Goal: Contribute content: Contribute content

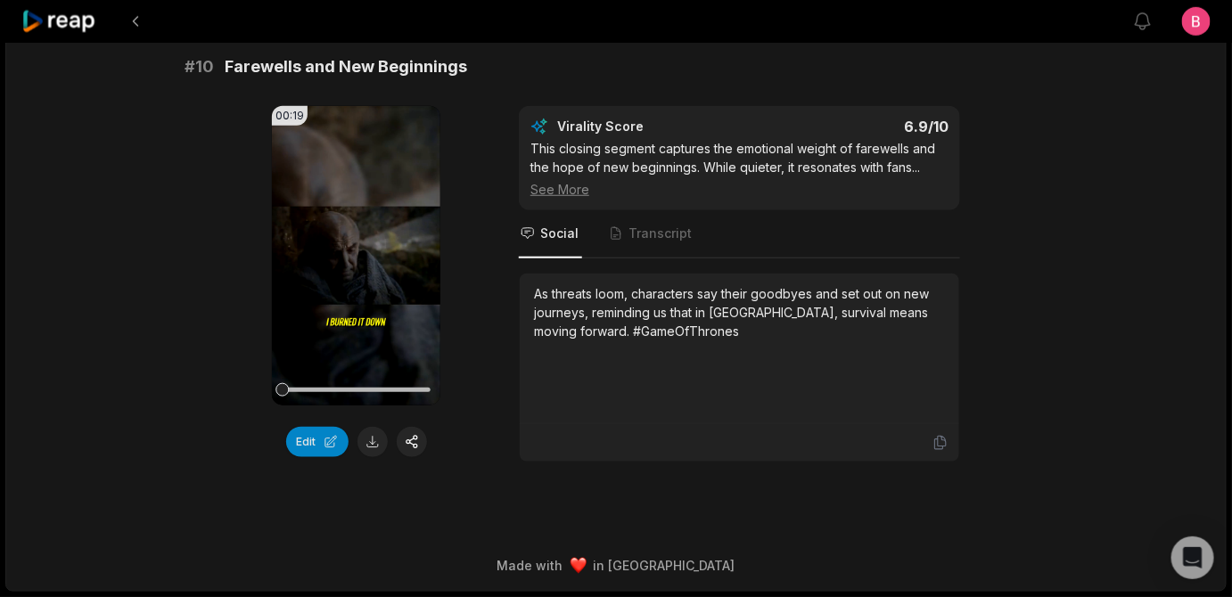
scroll to position [5405, 0]
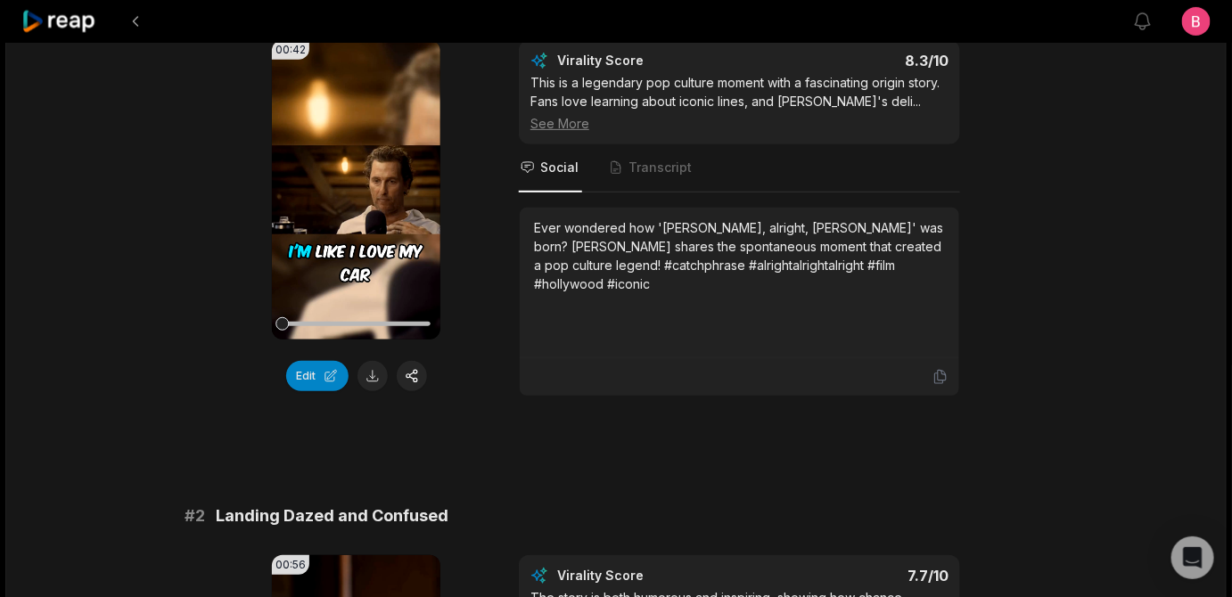
scroll to position [5616, 0]
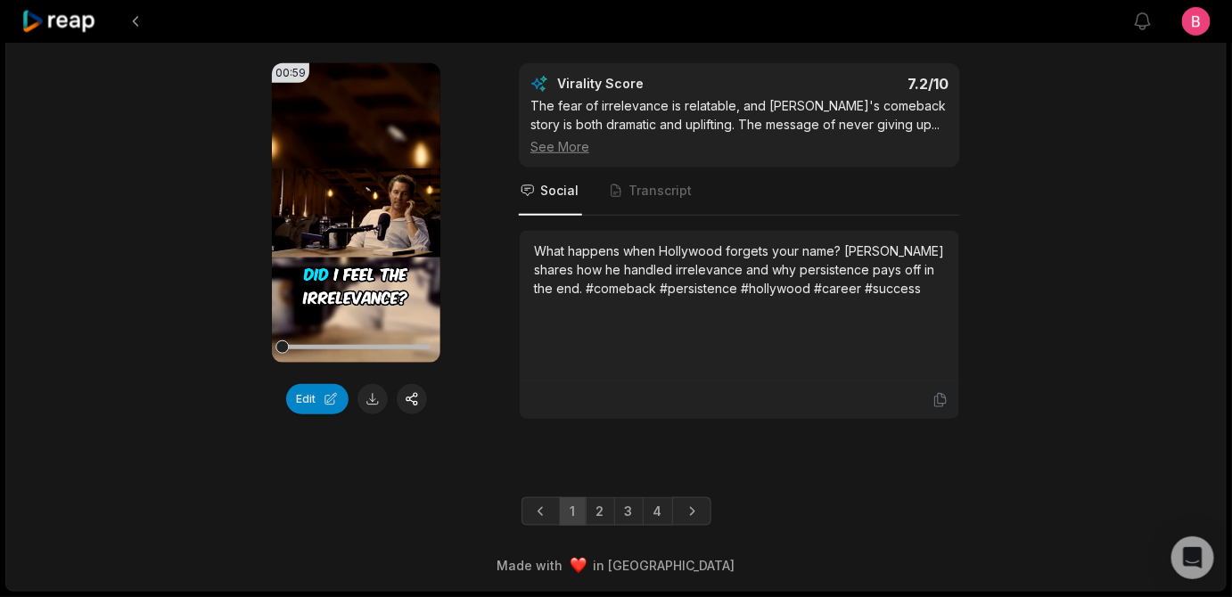
click at [197, 398] on div "00:59 Your browser does not support mp4 format. Edit Virality Score 7.2 /10 The…" at bounding box center [616, 241] width 863 height 357
click at [630, 498] on link "3" at bounding box center [628, 512] width 29 height 29
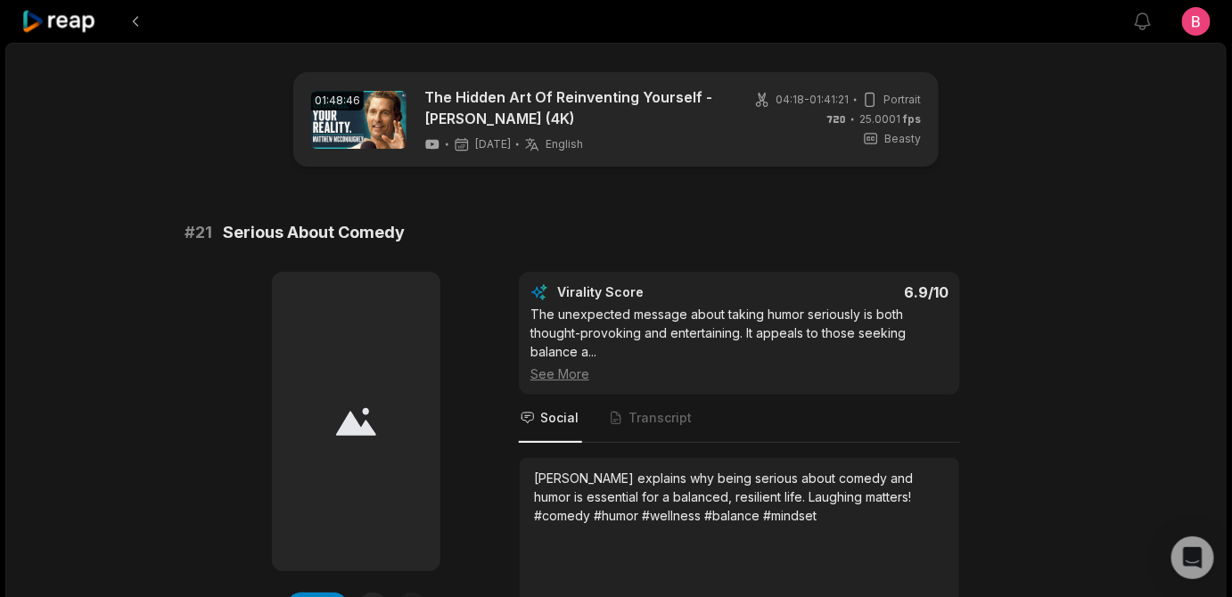
scroll to position [5587, 0]
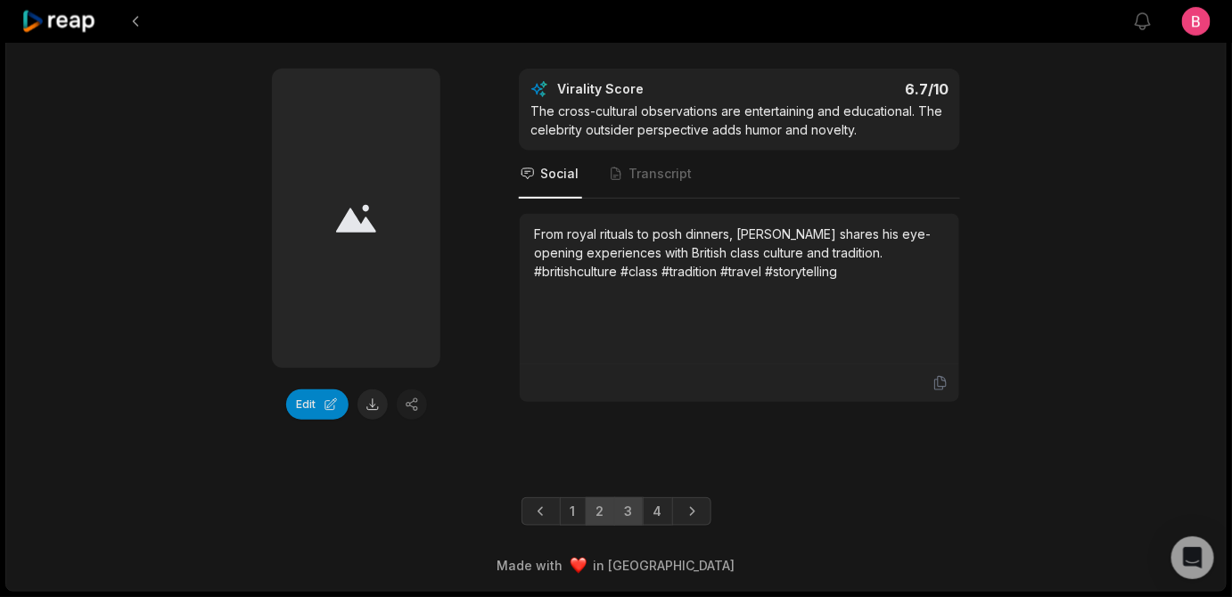
click at [604, 501] on link "2" at bounding box center [600, 512] width 29 height 29
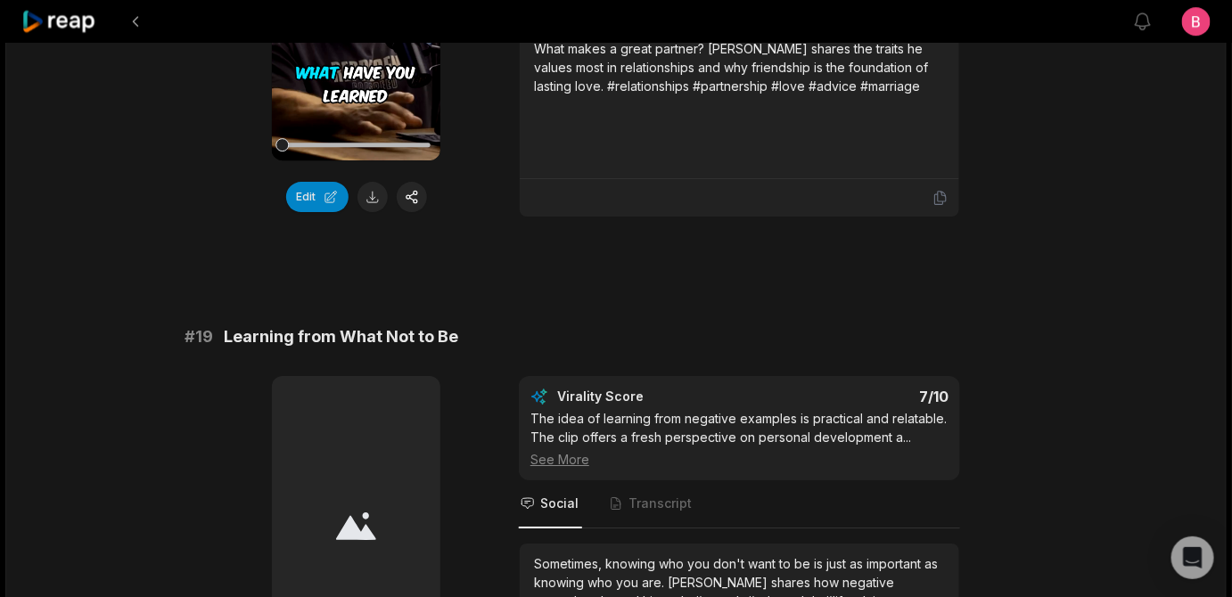
scroll to position [4291, 0]
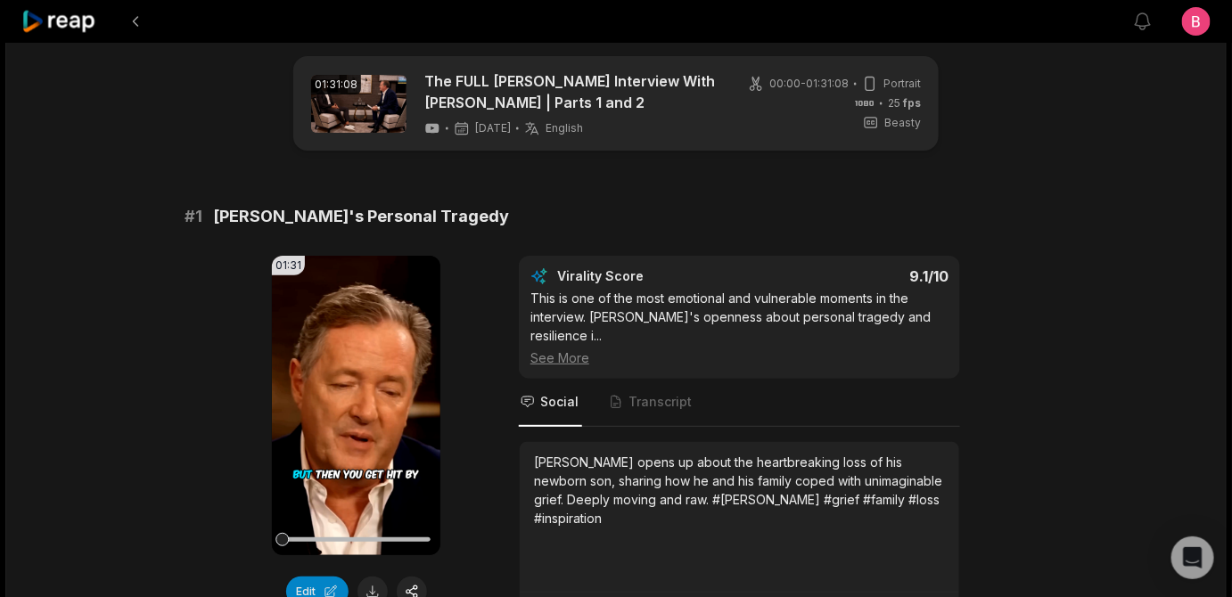
scroll to position [5643, 0]
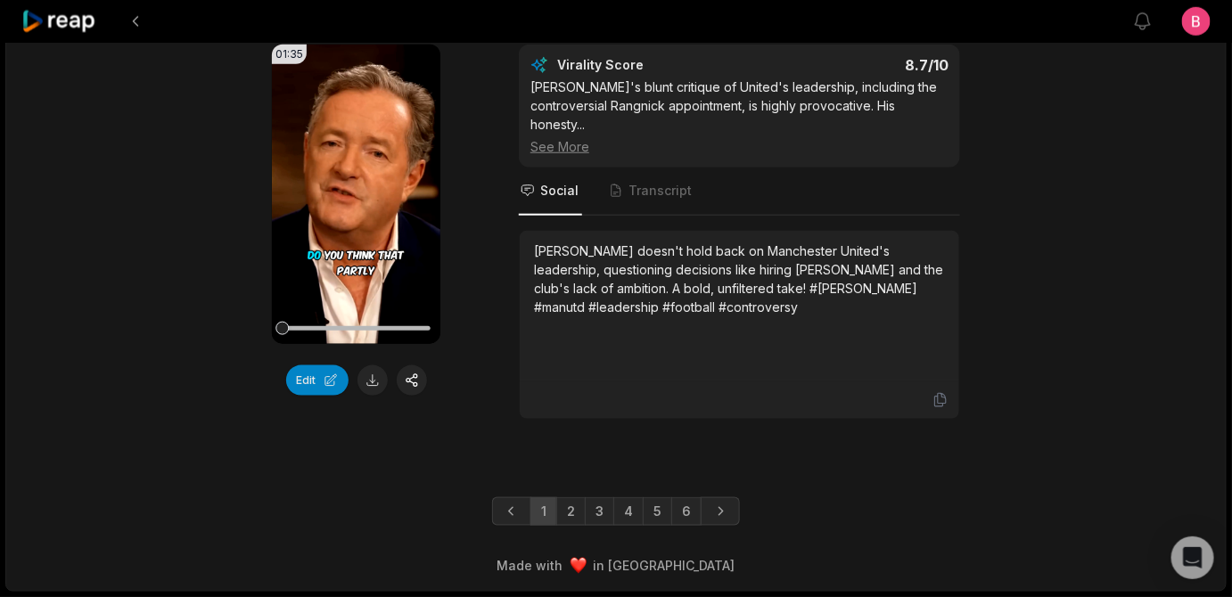
click at [701, 507] on link "6" at bounding box center [686, 512] width 30 height 29
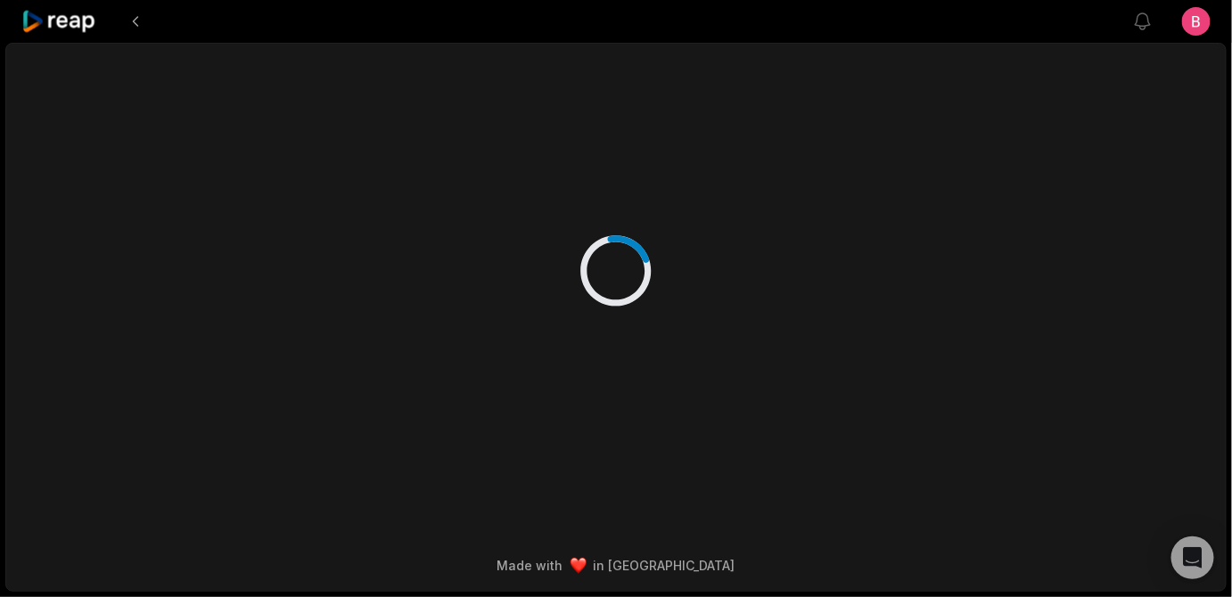
scroll to position [16, 0]
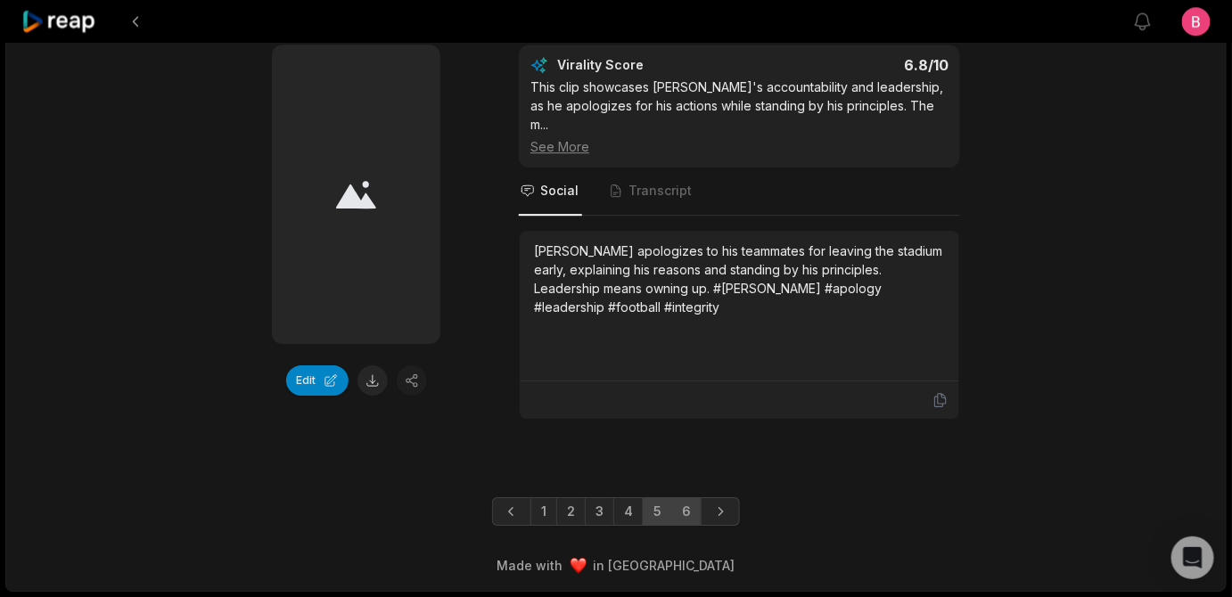
click at [665, 498] on link "5" at bounding box center [657, 512] width 29 height 29
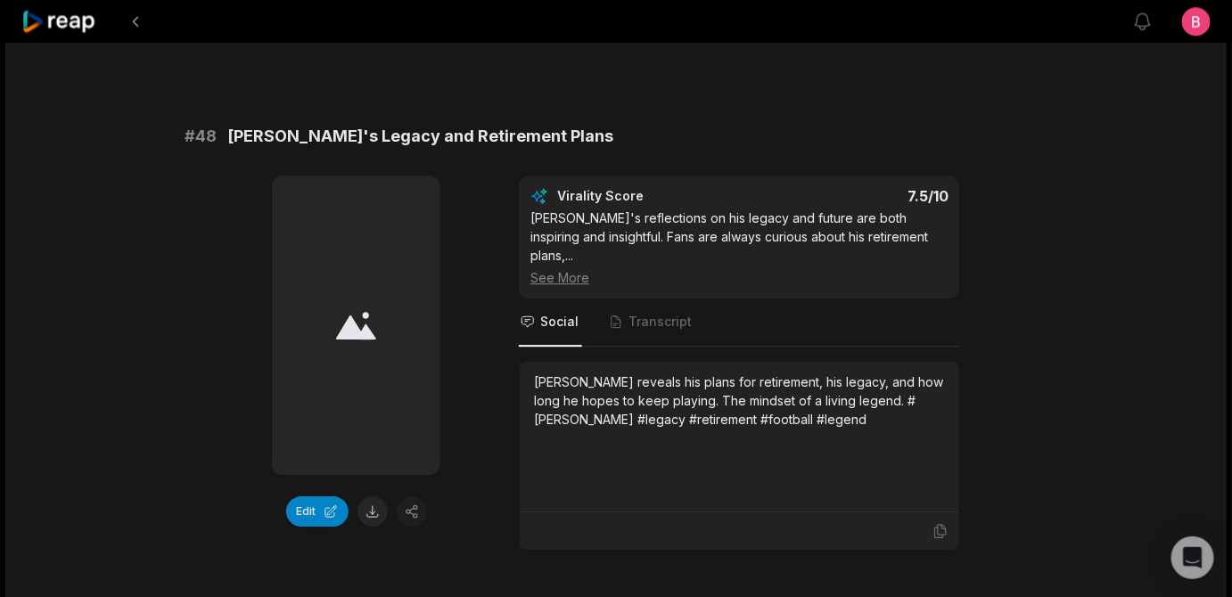
scroll to position [3600, 0]
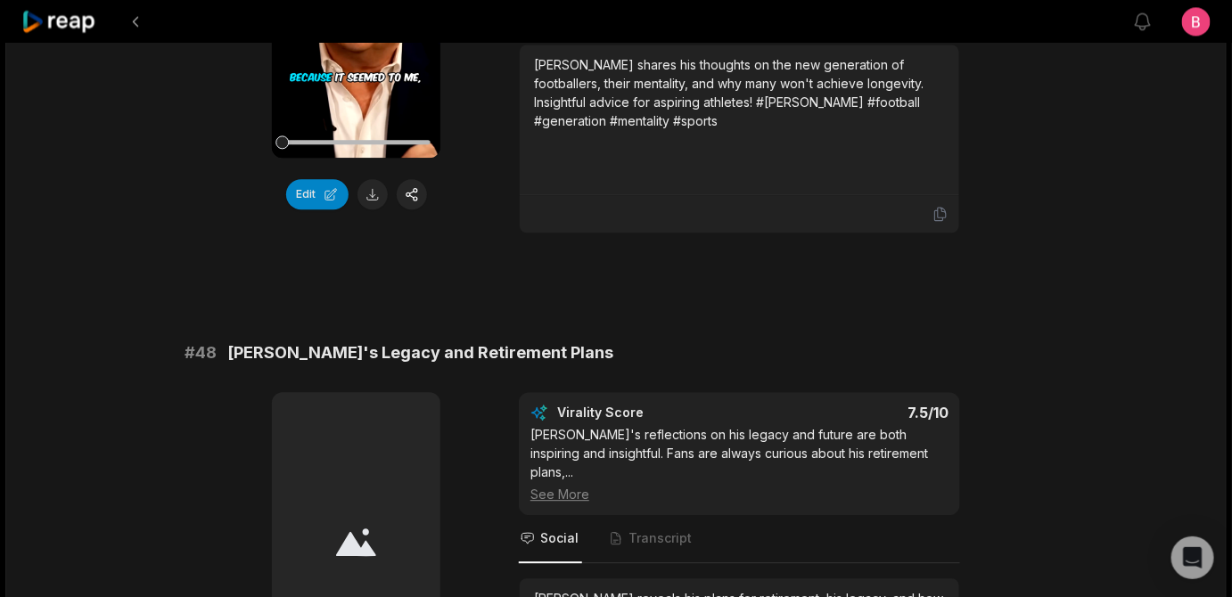
click at [482, 234] on div "01:37 Your browser does not support mp4 format. Edit Virality Score 7.5 /10 Ron…" at bounding box center [616, 45] width 863 height 375
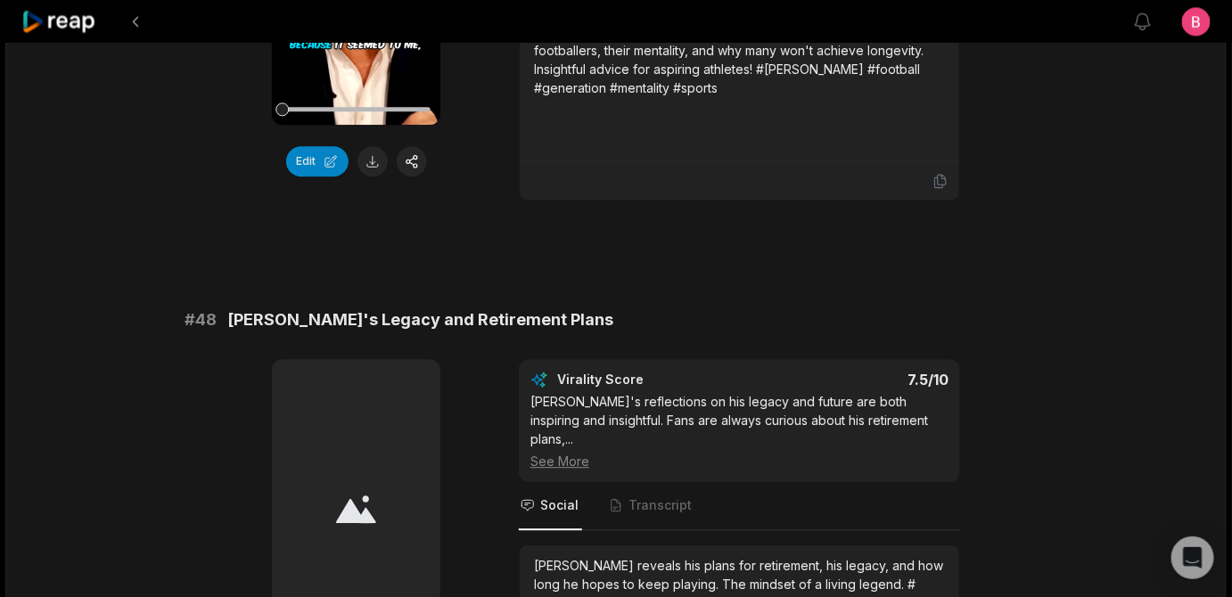
click at [490, 201] on div "01:37 Your browser does not support mp4 format. Edit Virality Score 7.5 /10 Ron…" at bounding box center [616, 12] width 863 height 375
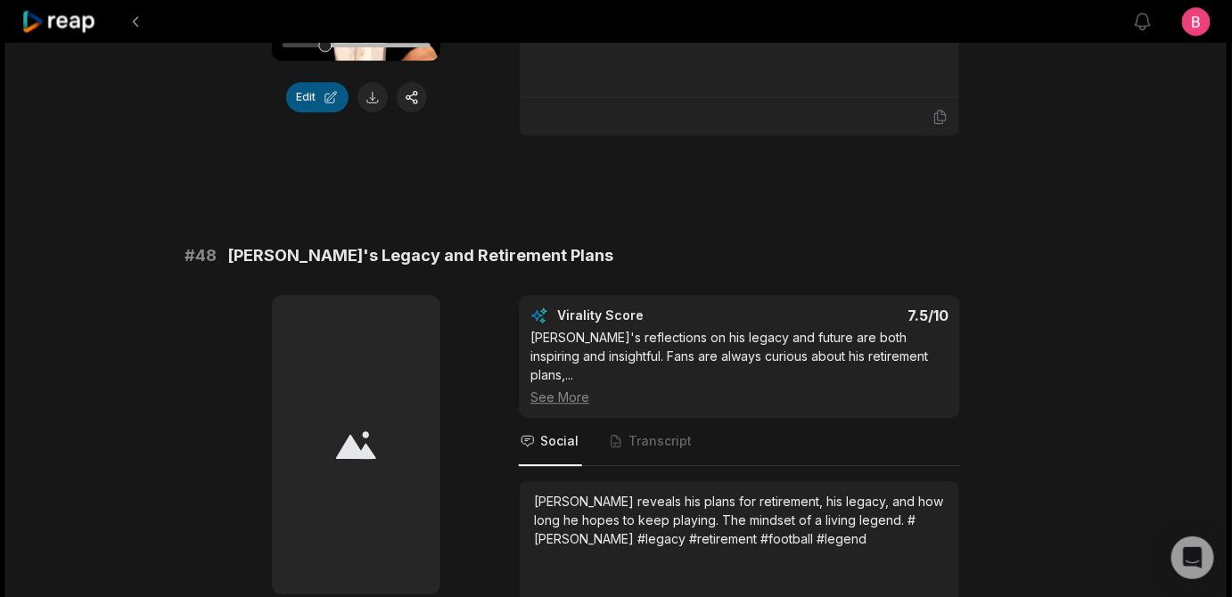
click at [311, 112] on button "Edit" at bounding box center [317, 97] width 62 height 30
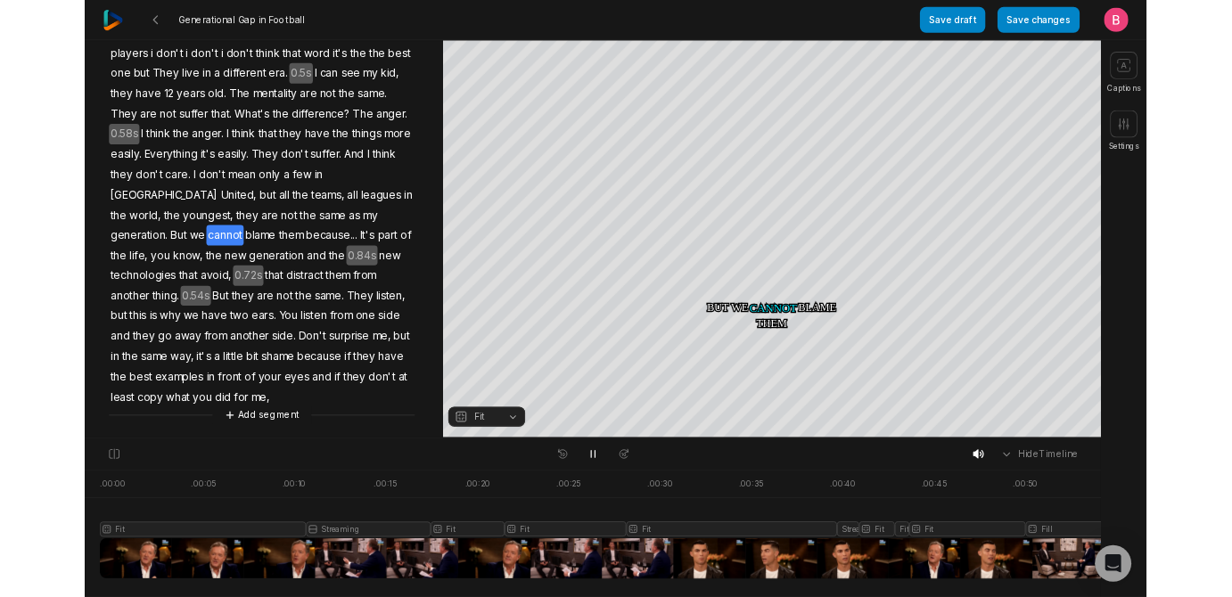
scroll to position [663, 0]
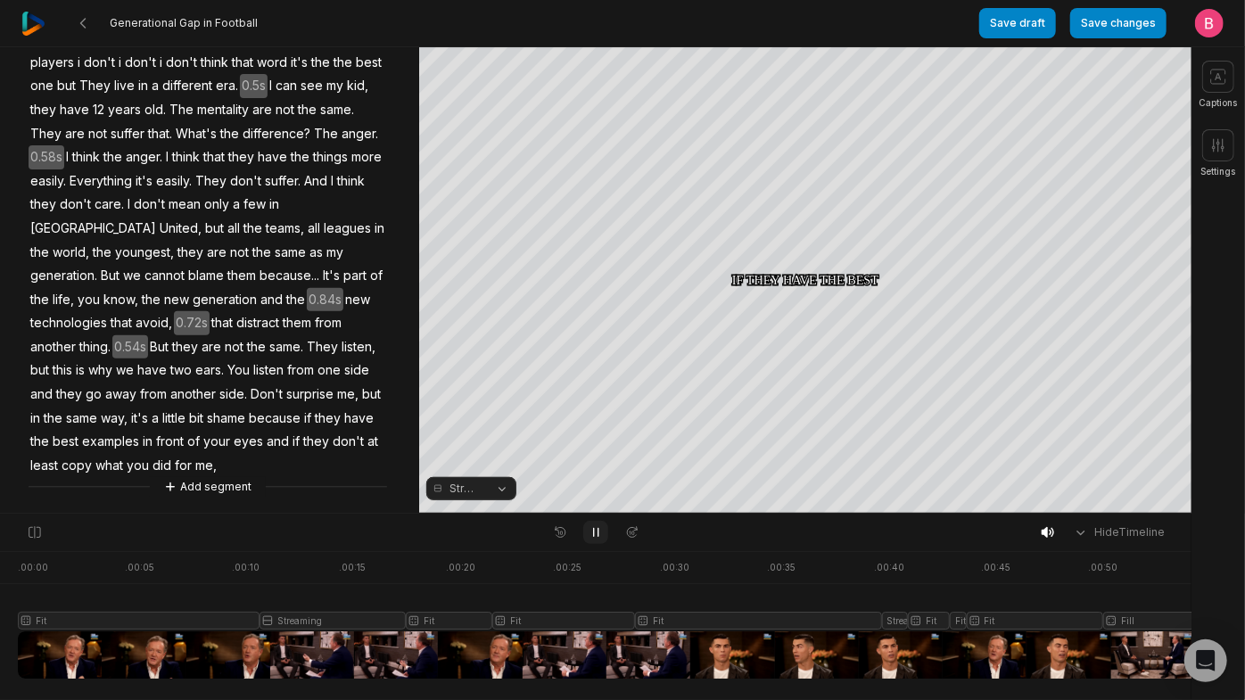
click at [600, 535] on icon at bounding box center [596, 532] width 14 height 14
click at [792, 46] on nav "Generational Gap in Football Save draft Save changes Open user menu" at bounding box center [622, 23] width 1245 height 47
click at [794, 54] on div "Crop" at bounding box center [805, 57] width 48 height 16
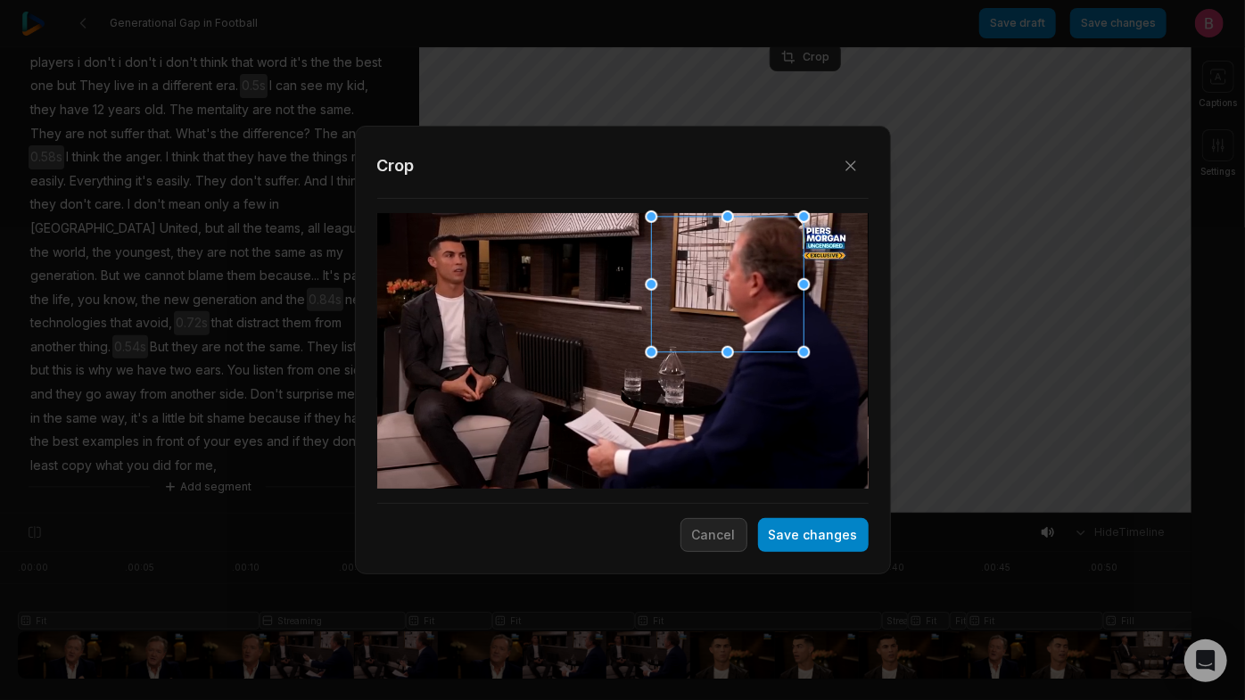
drag, startPoint x: 638, startPoint y: 339, endPoint x: 742, endPoint y: 276, distance: 122.0
click at [742, 276] on div at bounding box center [722, 286] width 152 height 136
click at [779, 533] on button "Save changes" at bounding box center [813, 535] width 111 height 34
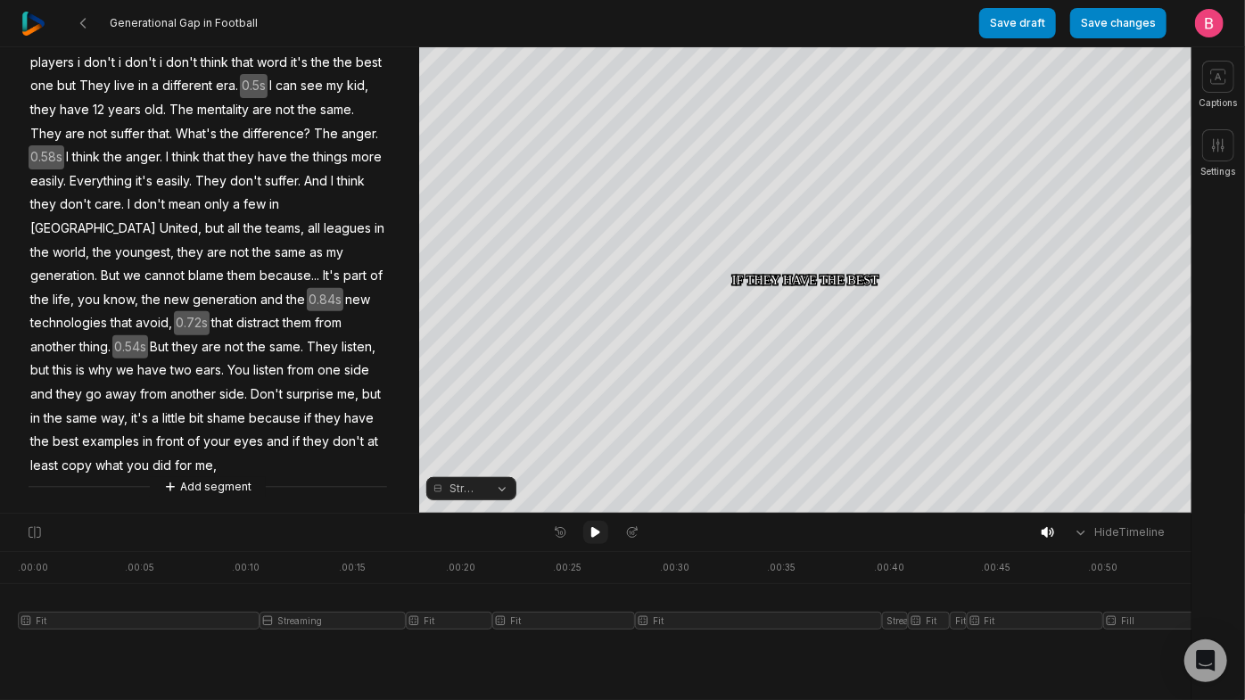
click at [598, 537] on icon at bounding box center [595, 532] width 9 height 11
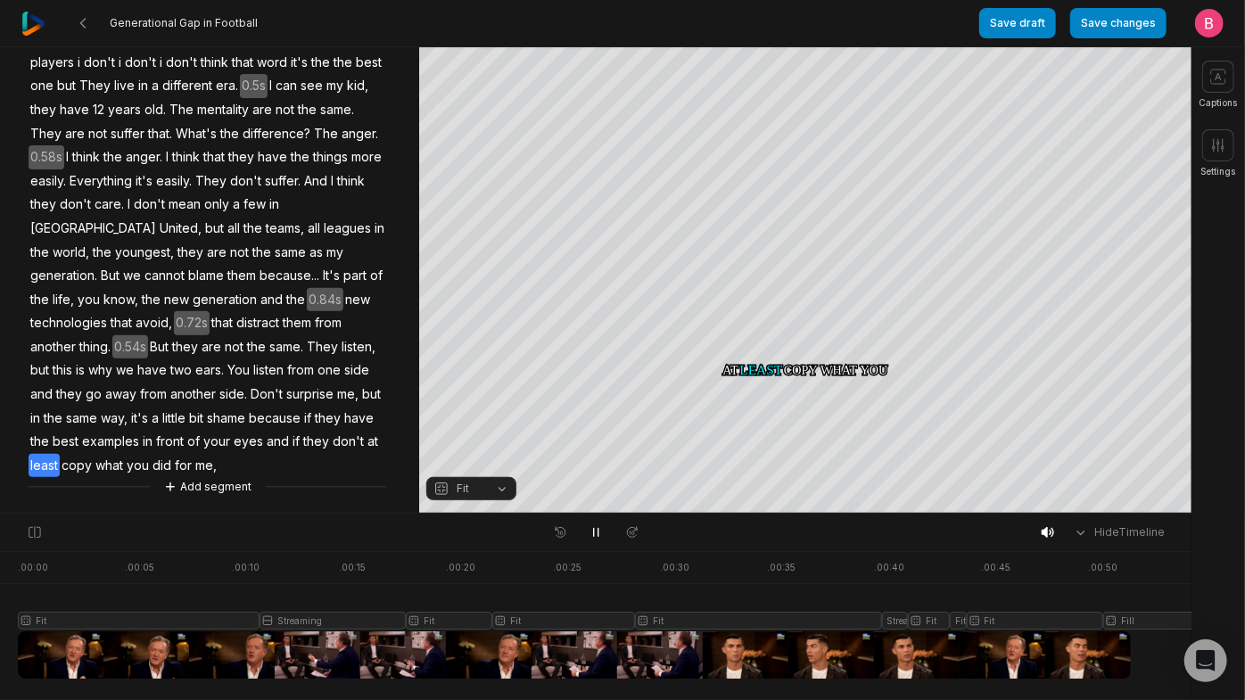
click at [129, 407] on span "way," at bounding box center [114, 419] width 30 height 24
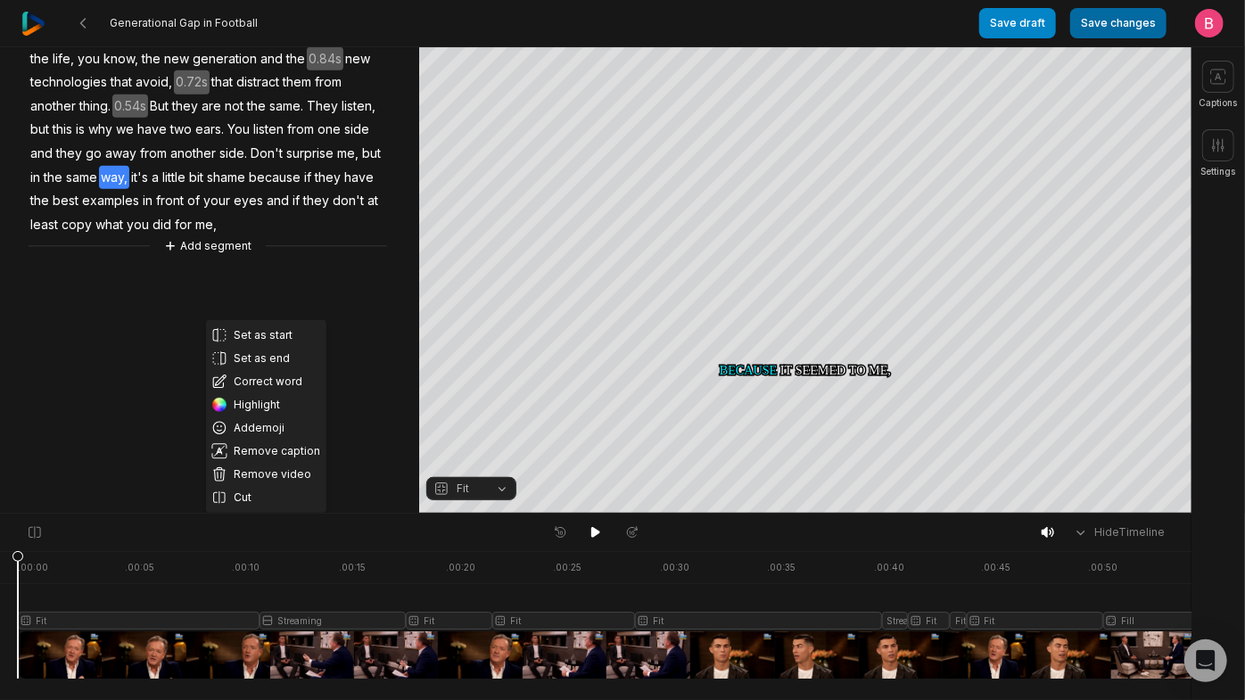
click at [1104, 19] on button "Save changes" at bounding box center [1118, 23] width 96 height 30
